Goal: Complete application form: Complete application form

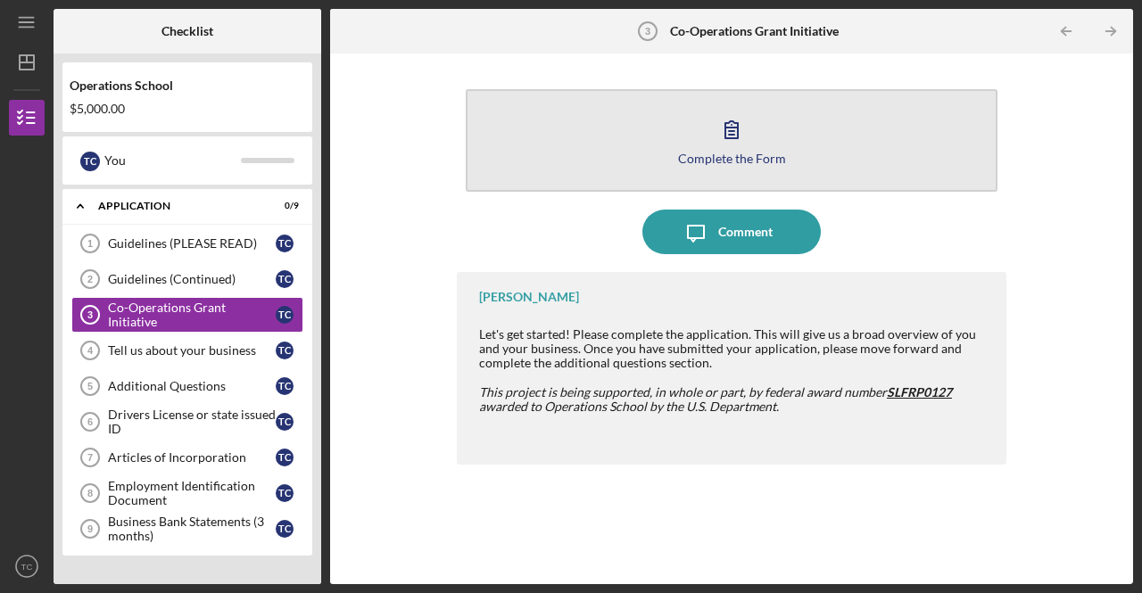
click at [746, 148] on icon "button" at bounding box center [731, 129] width 45 height 45
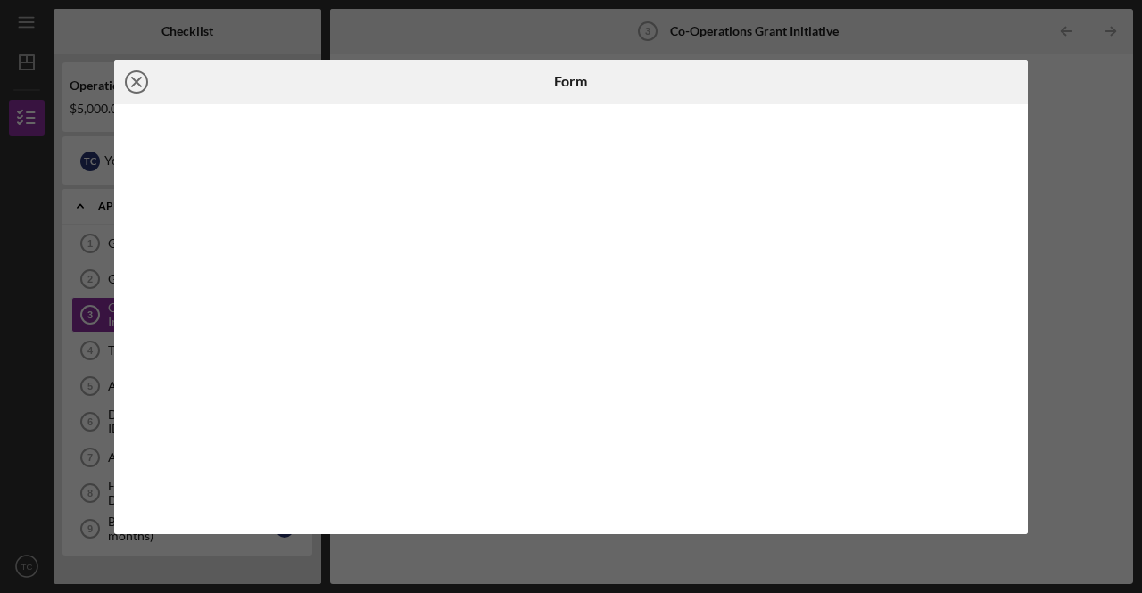
click at [145, 80] on icon "Icon/Close" at bounding box center [136, 82] width 45 height 45
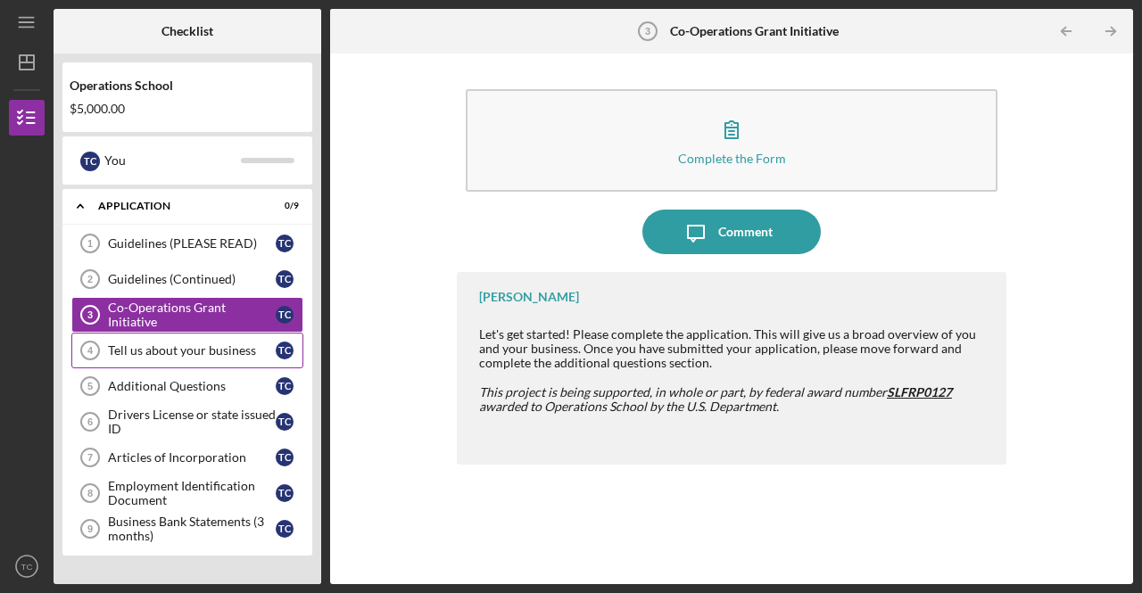
click at [205, 351] on div "Tell us about your business" at bounding box center [192, 350] width 168 height 14
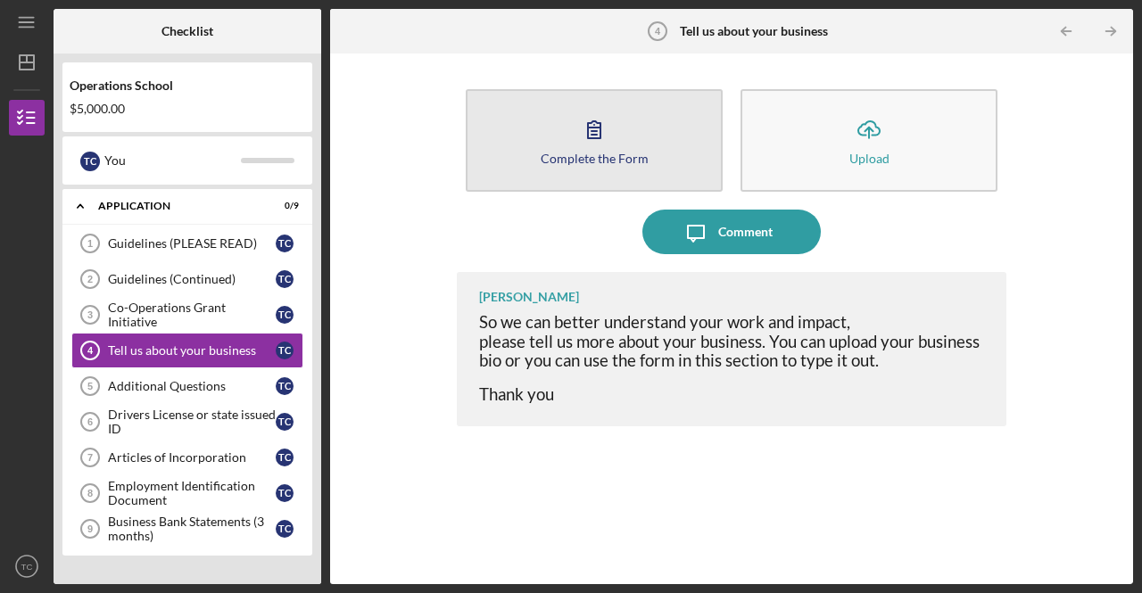
click at [606, 140] on icon "button" at bounding box center [594, 129] width 45 height 45
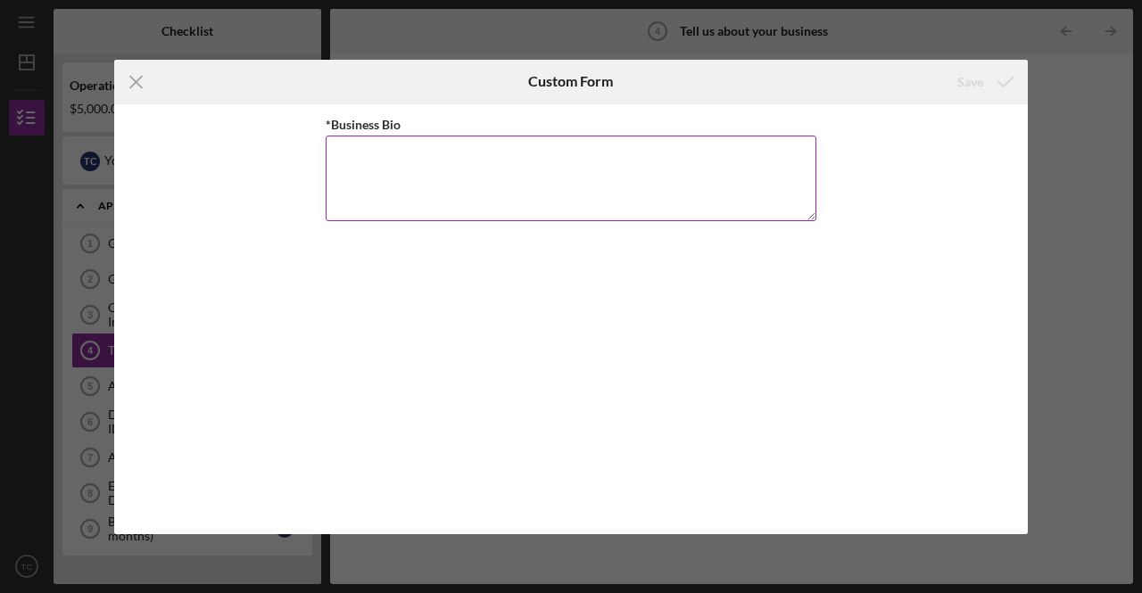
click at [382, 151] on textarea "*Business Bio" at bounding box center [571, 179] width 491 height 86
click at [341, 140] on textarea "*Business Bio" at bounding box center [571, 179] width 491 height 86
paste textarea "Building Champions Learning Center has been tutoring and mentoring students sin…"
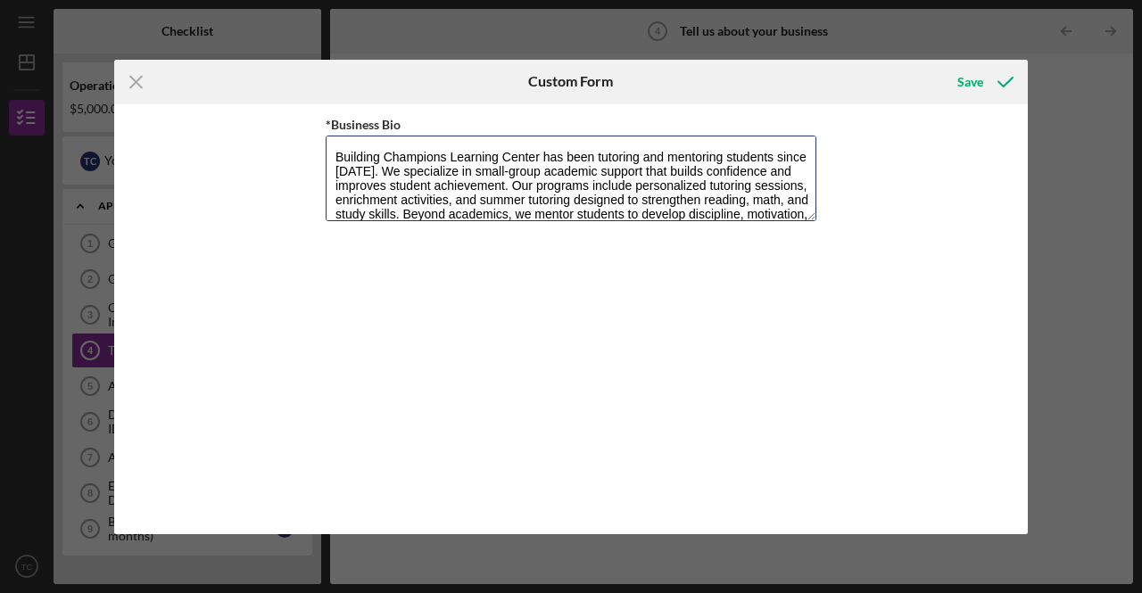
scroll to position [43, 0]
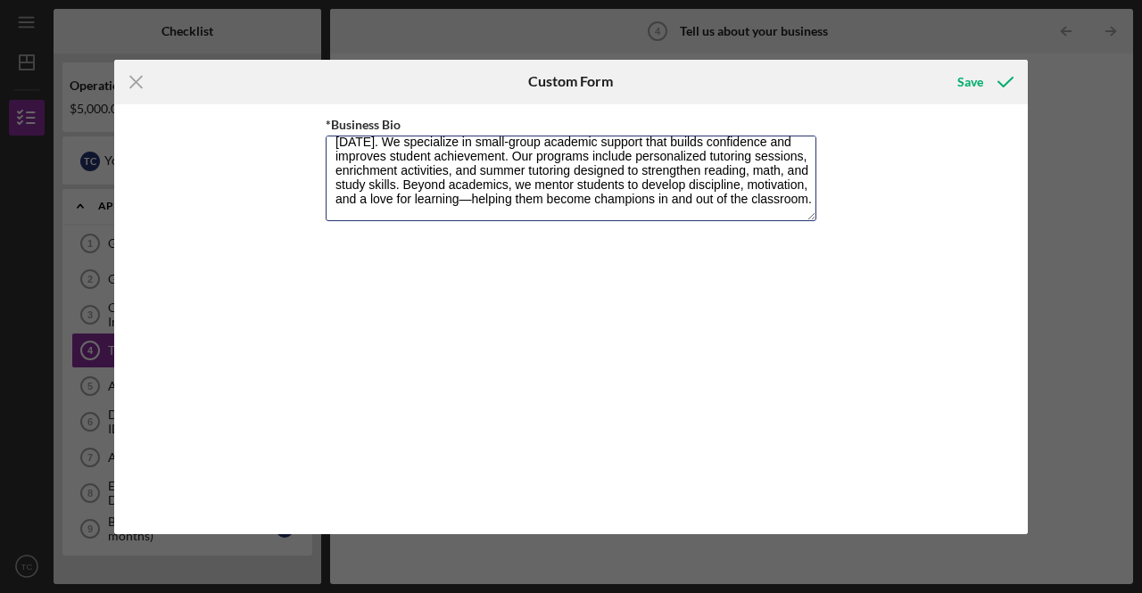
type textarea "Building Champions Learning Center has been tutoring and mentoring students sin…"
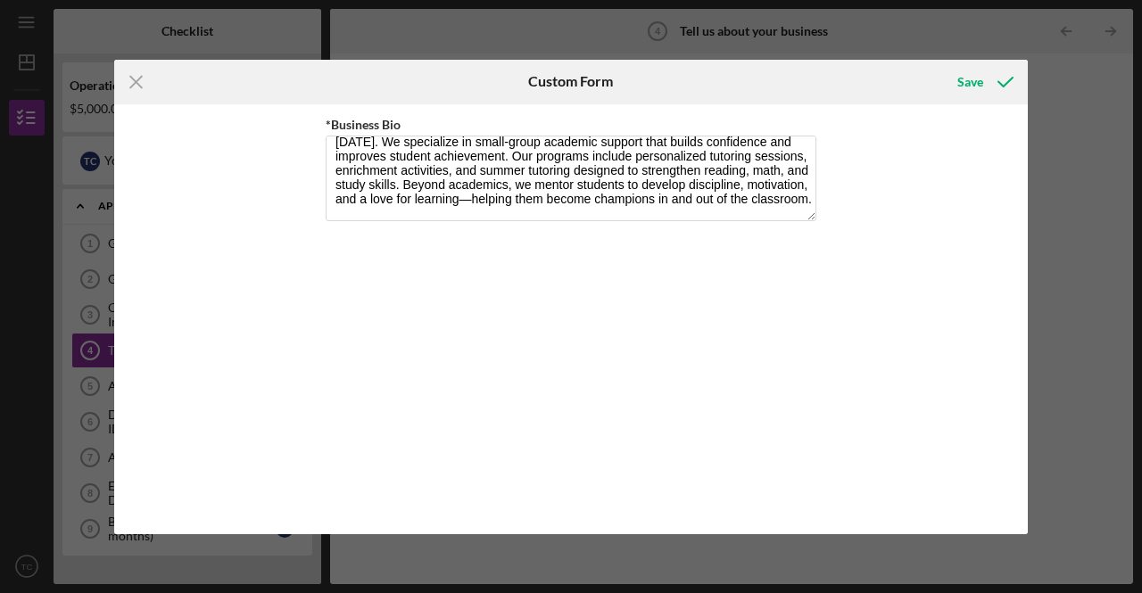
click at [1092, 393] on div "Icon/Menu Close Custom Form Save *Business Bio Building Champions Learning Cent…" at bounding box center [571, 296] width 1142 height 593
click at [136, 76] on icon "Icon/Menu Close" at bounding box center [136, 82] width 45 height 45
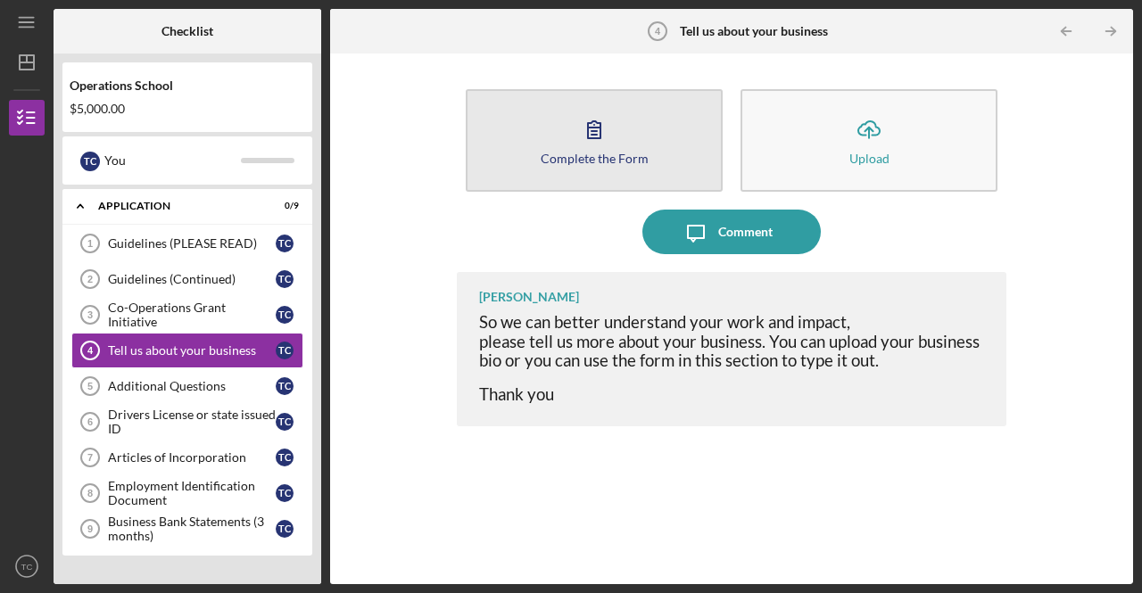
click at [596, 158] on div "Complete the Form" at bounding box center [594, 158] width 108 height 13
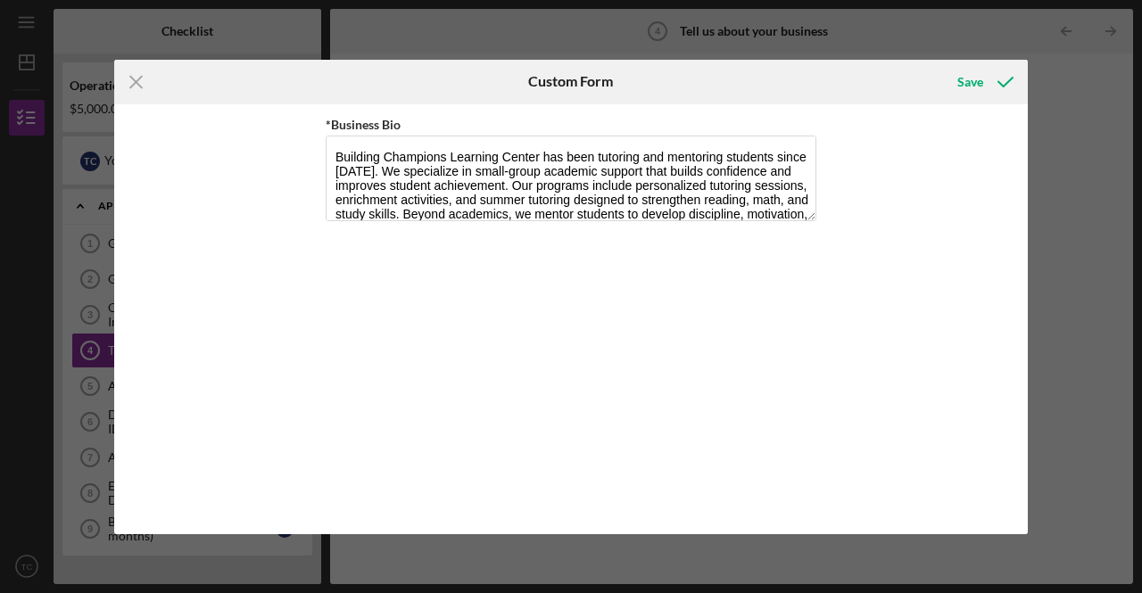
click at [851, 342] on div "*Business Bio Building Champions Learning Center has been tutoring and mentorin…" at bounding box center [570, 319] width 913 height 430
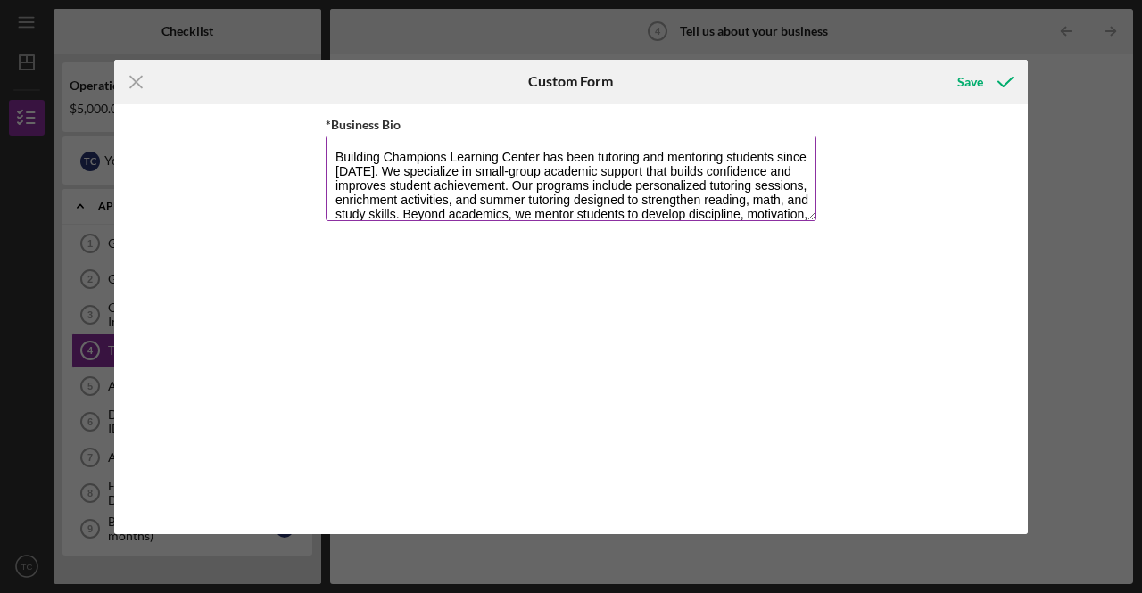
scroll to position [57, 0]
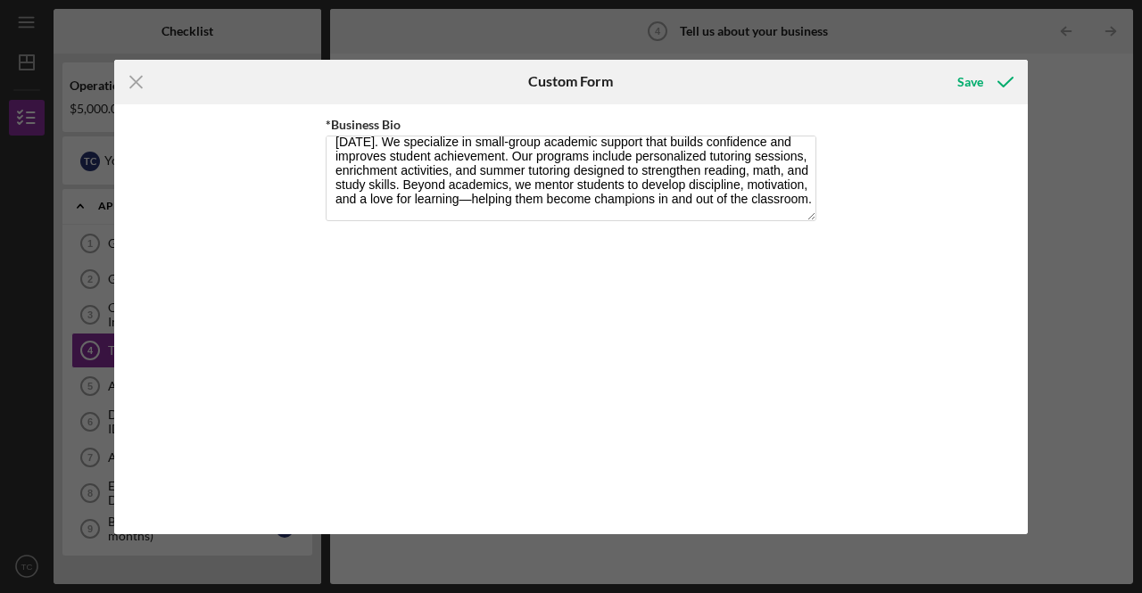
drag, startPoint x: 670, startPoint y: 333, endPoint x: 623, endPoint y: 292, distance: 62.6
click at [631, 297] on div "*Business Bio Building Champions Learning Center has been tutoring and mentorin…" at bounding box center [571, 319] width 491 height 412
drag, startPoint x: 143, startPoint y: 78, endPoint x: 375, endPoint y: 150, distance: 242.6
click at [143, 78] on icon "Icon/Menu Close" at bounding box center [136, 82] width 45 height 45
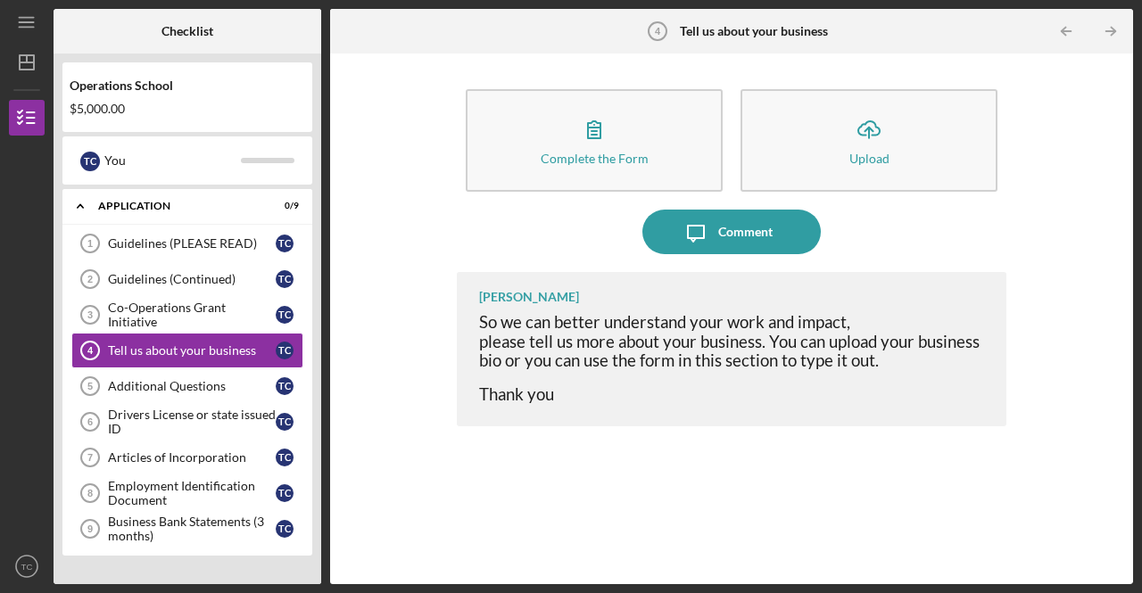
click at [742, 493] on div "[PERSON_NAME] So we can better understand your work and impact, please tell us …" at bounding box center [731, 414] width 549 height 285
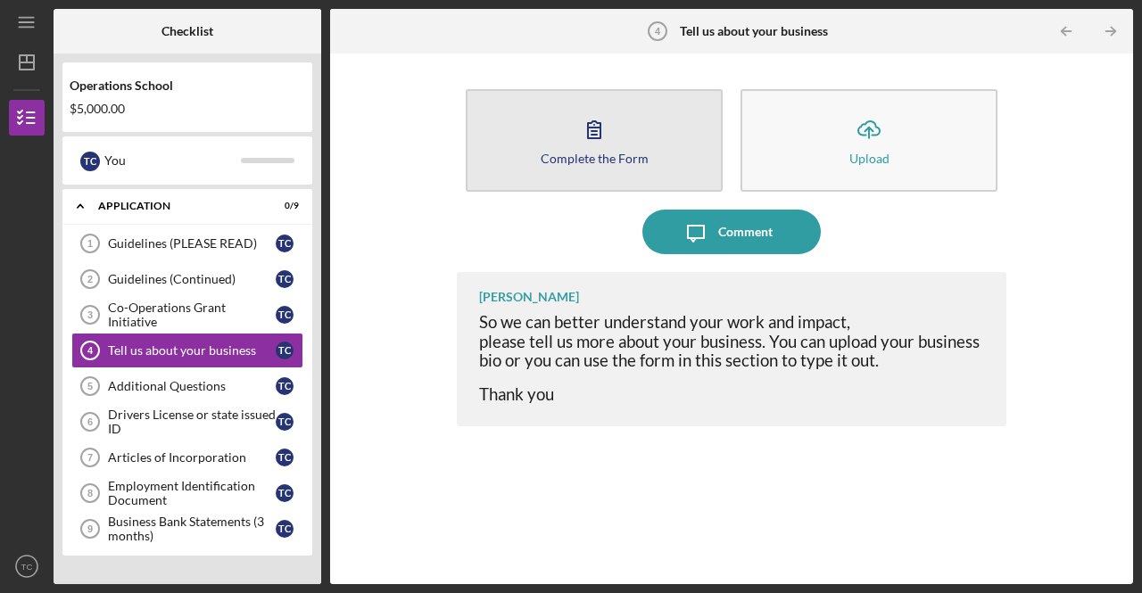
click at [613, 141] on icon "button" at bounding box center [594, 129] width 45 height 45
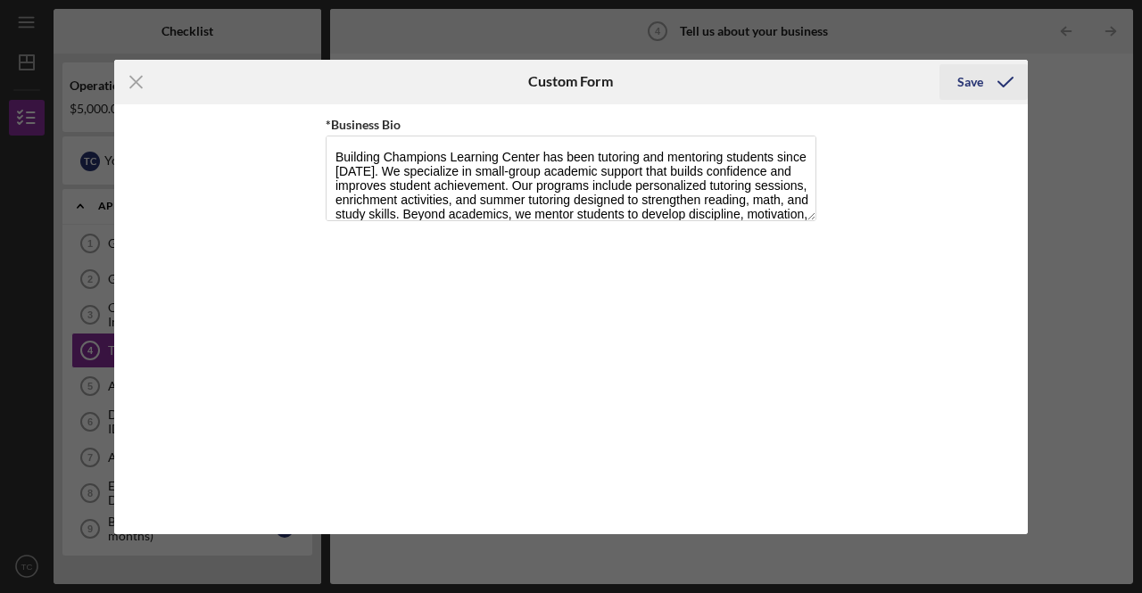
drag, startPoint x: 960, startPoint y: 67, endPoint x: 976, endPoint y: 79, distance: 20.3
click at [964, 71] on div "Save" at bounding box center [970, 82] width 26 height 36
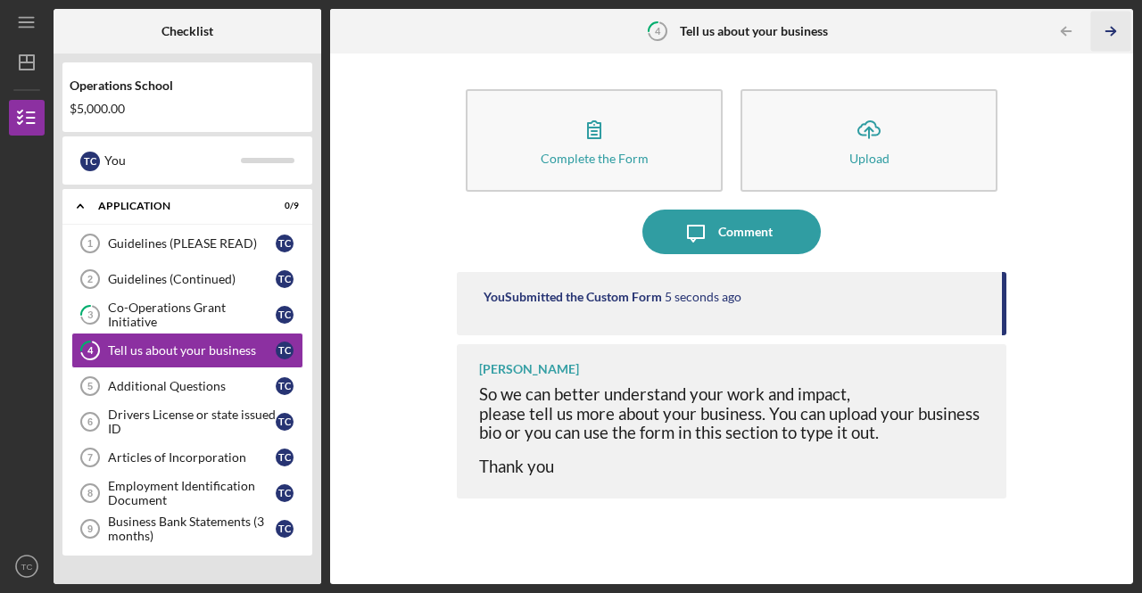
click at [1109, 22] on icon "Icon/Table Pagination Arrow" at bounding box center [1111, 32] width 40 height 40
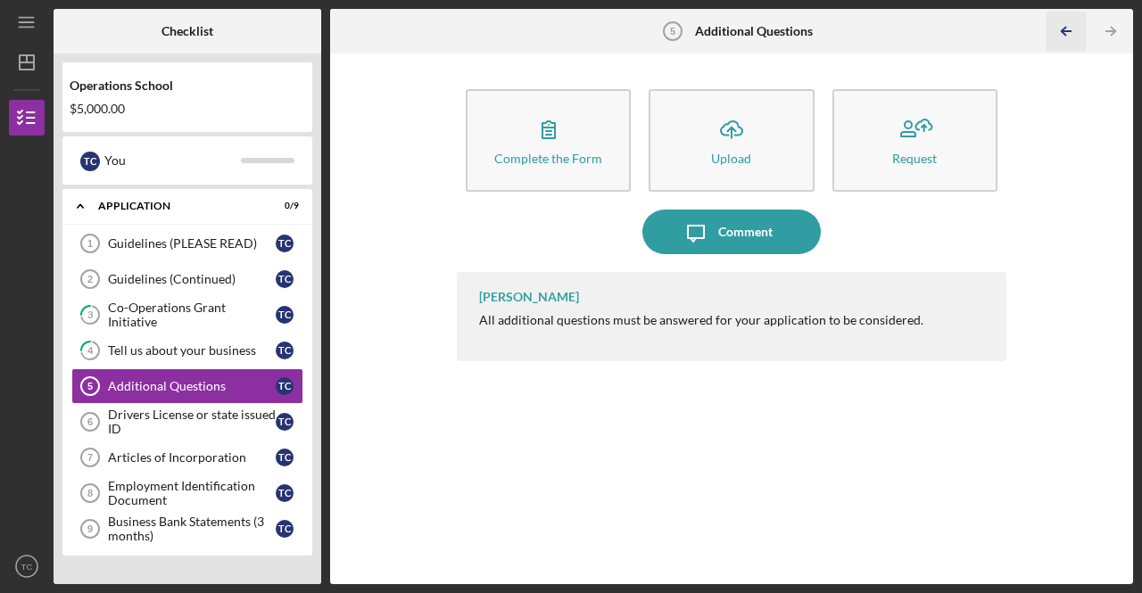
drag, startPoint x: 1063, startPoint y: 24, endPoint x: 1067, endPoint y: 33, distance: 9.6
click at [1063, 24] on icon "Icon/Table Pagination Arrow" at bounding box center [1066, 32] width 40 height 40
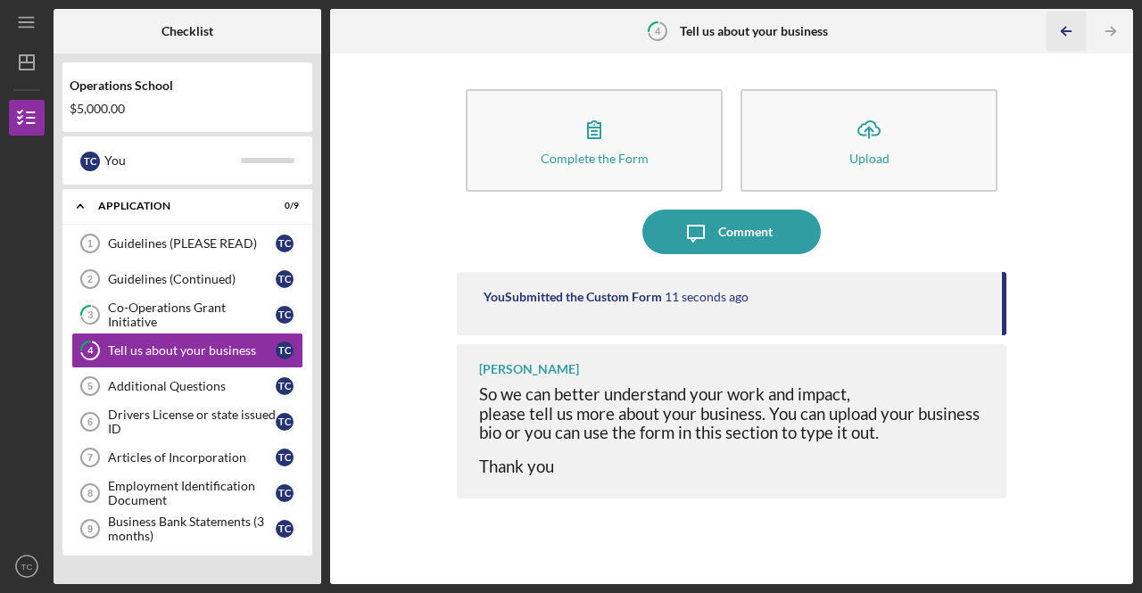
click at [1068, 24] on icon "Icon/Table Pagination Arrow" at bounding box center [1066, 32] width 40 height 40
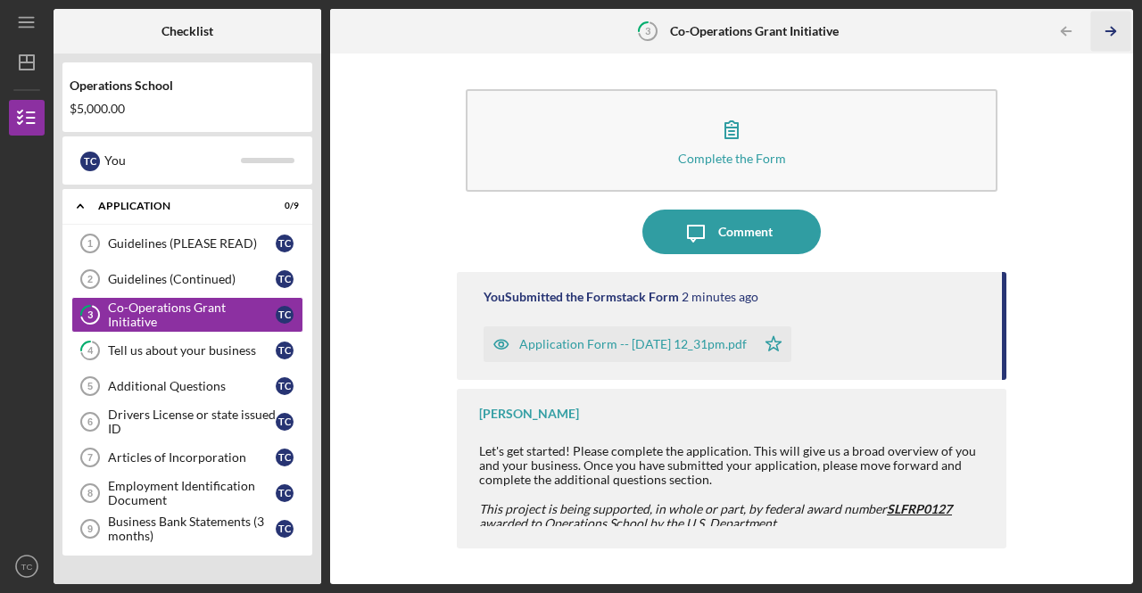
click at [1118, 37] on icon "Icon/Table Pagination Arrow" at bounding box center [1111, 32] width 40 height 40
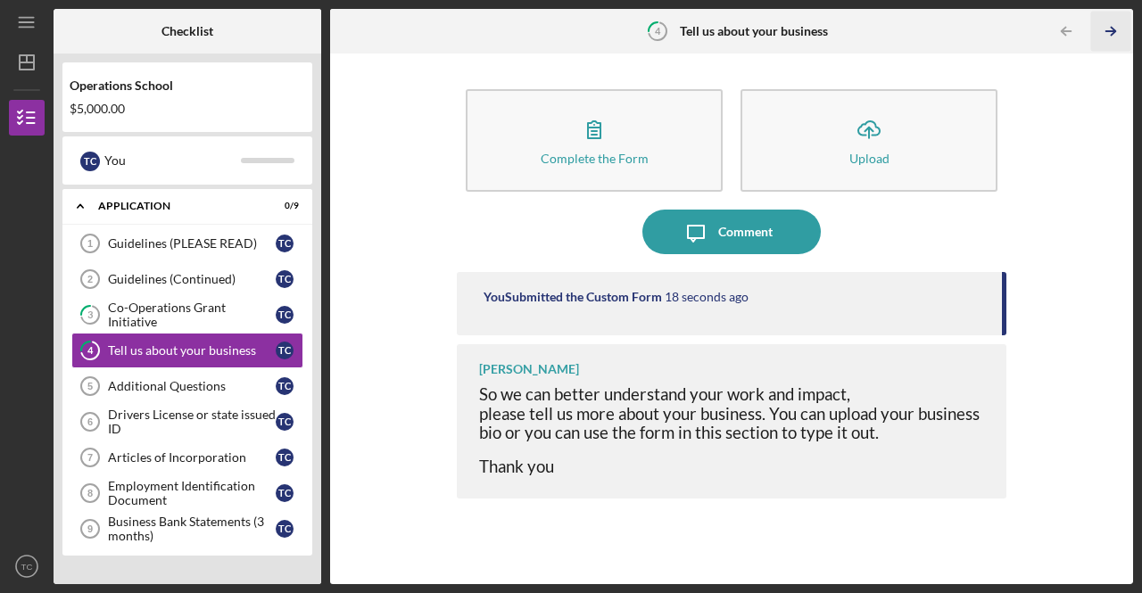
click at [1117, 31] on icon "Icon/Table Pagination Arrow" at bounding box center [1111, 32] width 40 height 40
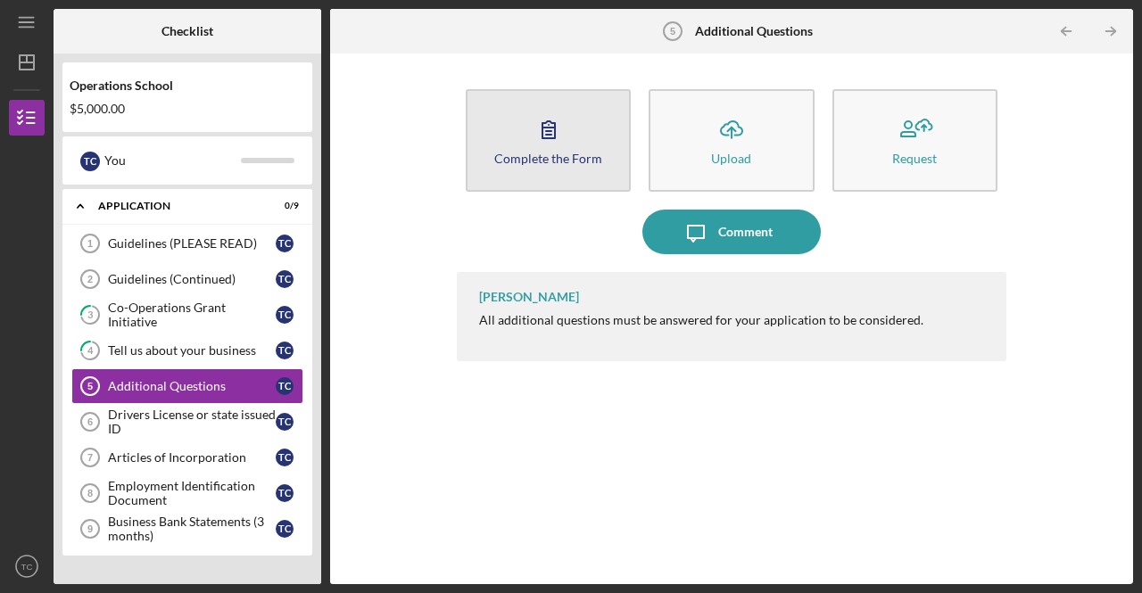
click at [554, 154] on div "Complete the Form" at bounding box center [548, 158] width 108 height 13
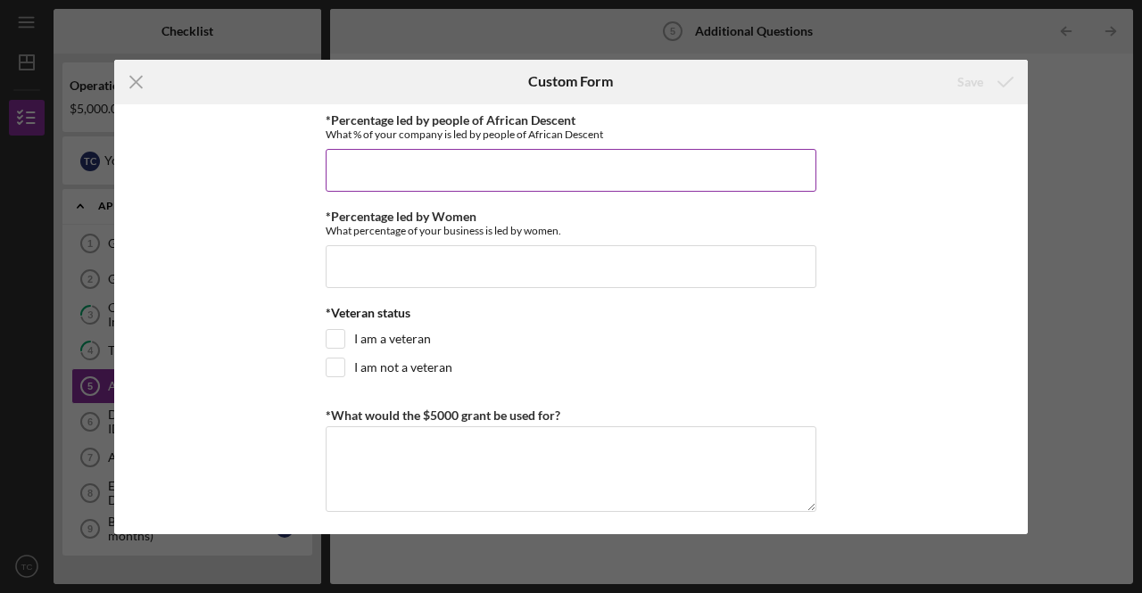
click at [389, 169] on input "*Percentage led by people of African Descent" at bounding box center [571, 170] width 491 height 43
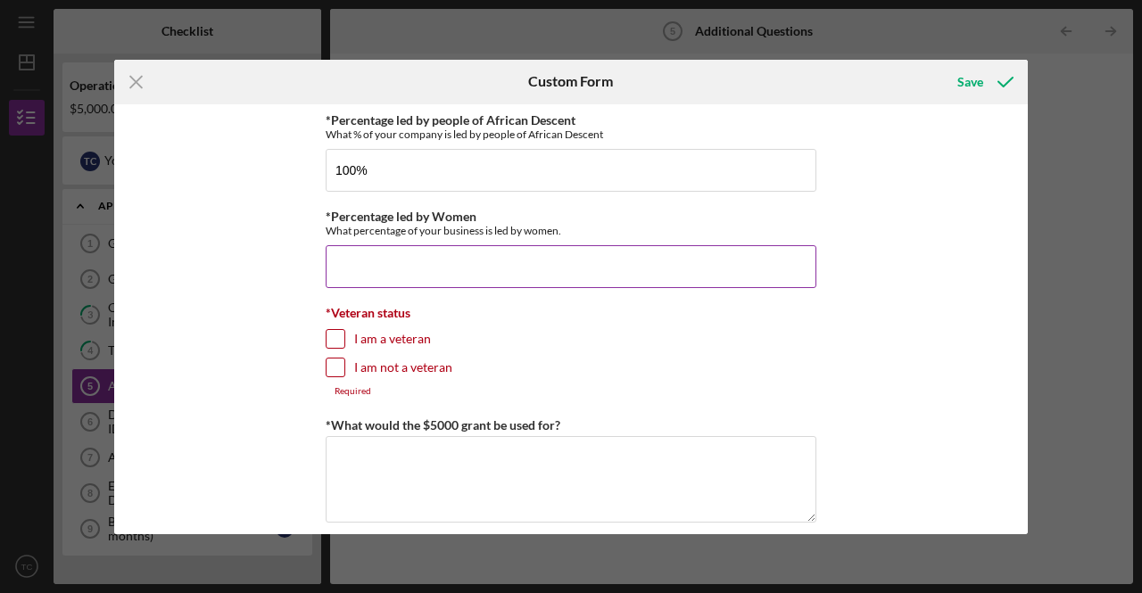
type input "100.00000%"
click at [390, 242] on div "*Percentage led by Women What percentage of your business is led by women." at bounding box center [571, 249] width 491 height 78
click at [384, 265] on input "*Percentage led by Women" at bounding box center [571, 266] width 491 height 43
type input "100.00000%"
click at [334, 365] on input "I am not a veteran" at bounding box center [335, 368] width 18 height 18
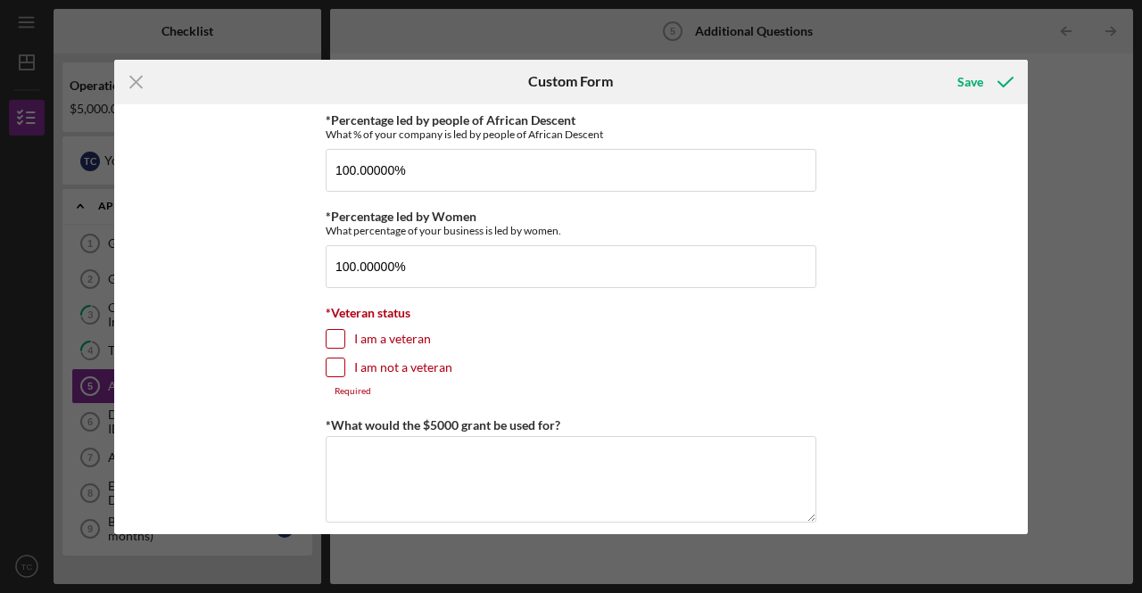
checkbox input "true"
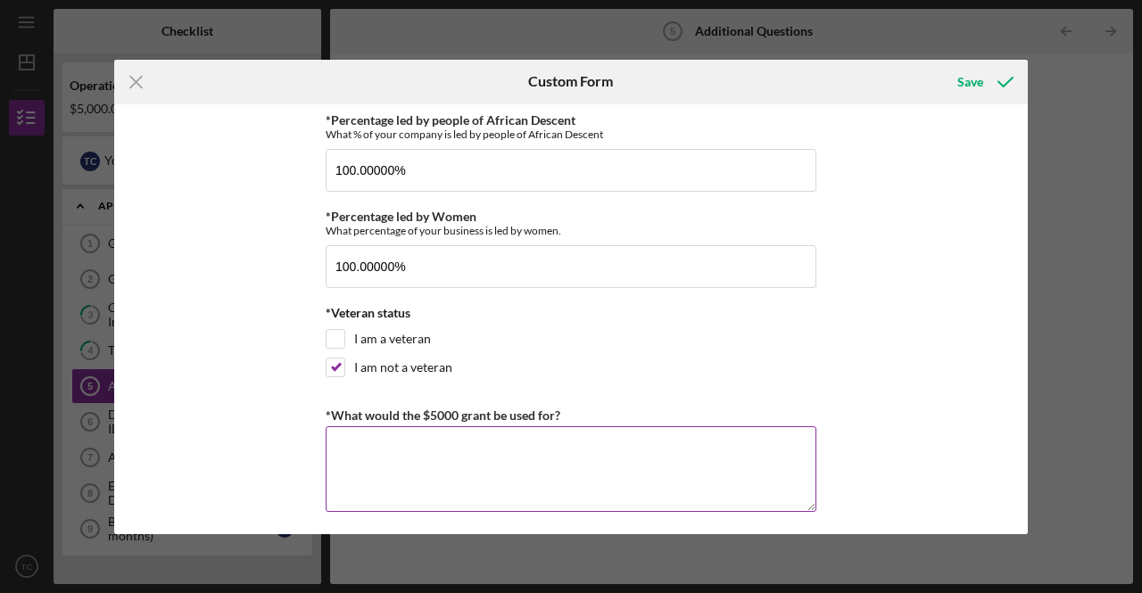
click at [374, 442] on textarea "*What would the $5000 grant be used for?" at bounding box center [571, 469] width 491 height 86
drag, startPoint x: 579, startPoint y: 410, endPoint x: 352, endPoint y: 402, distance: 226.7
click at [285, 405] on div "*Percentage led by people of African Descent What % of your company is led by p…" at bounding box center [570, 319] width 913 height 430
copy label "*What would the $5000 grant be used for?"
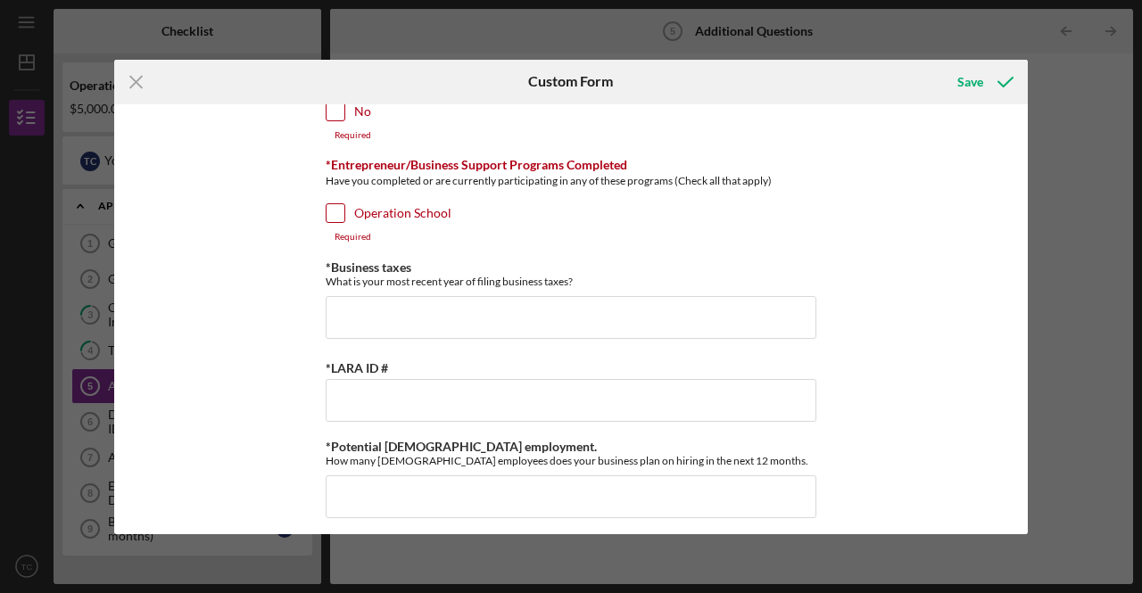
scroll to position [446, 0]
